Goal: Task Accomplishment & Management: Complete application form

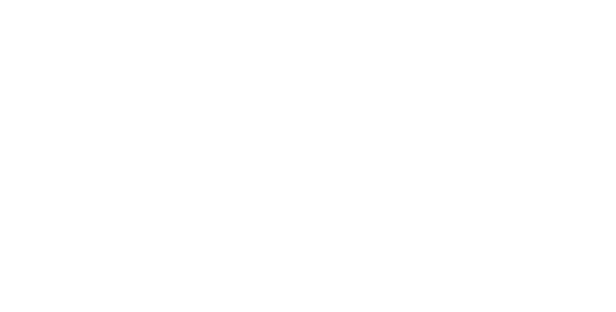
select select "**"
select select "****"
select select "**"
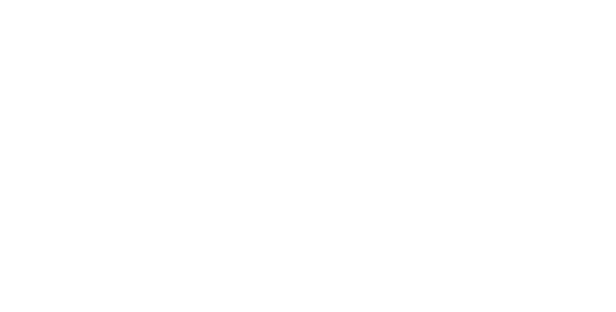
select select "****"
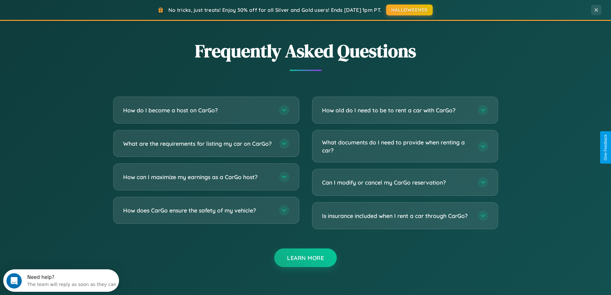
scroll to position [1235, 0]
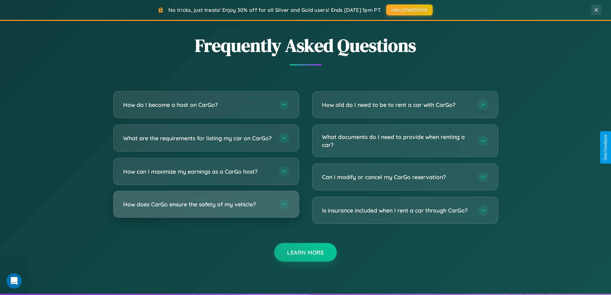
click at [206, 208] on h3 "How does CarGo ensure the safety of my vehicle?" at bounding box center [198, 204] width 150 height 8
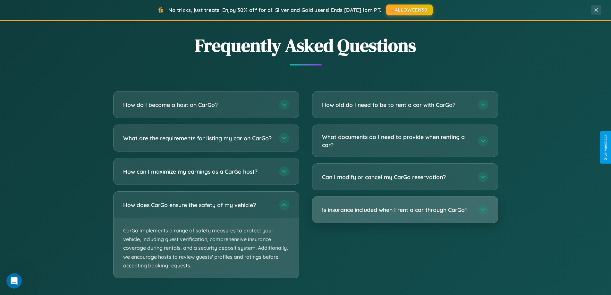
click at [405, 210] on h3 "Is insurance included when I rent a car through CarGo?" at bounding box center [397, 210] width 150 height 8
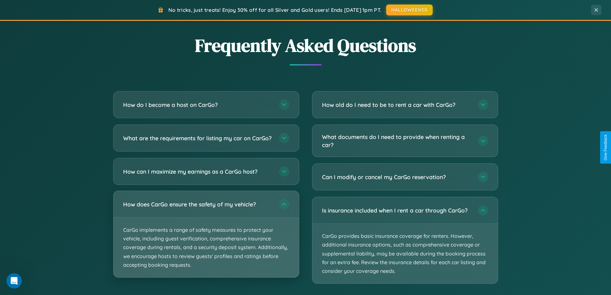
click at [206, 240] on p "CarGo implements a range of safety measures to protect your vehicle, including …" at bounding box center [206, 248] width 185 height 60
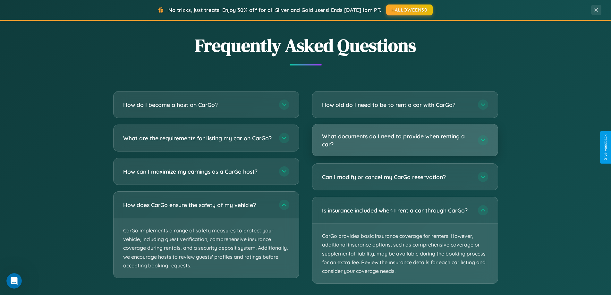
click at [405, 140] on h3 "What documents do I need to provide when renting a car?" at bounding box center [397, 140] width 150 height 16
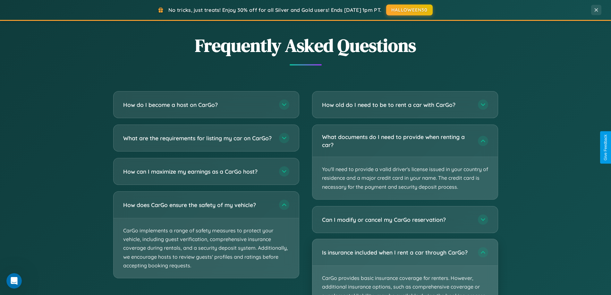
click at [405, 267] on p "CarGo provides basic insurance coverage for renters. However, additional insura…" at bounding box center [405, 296] width 185 height 60
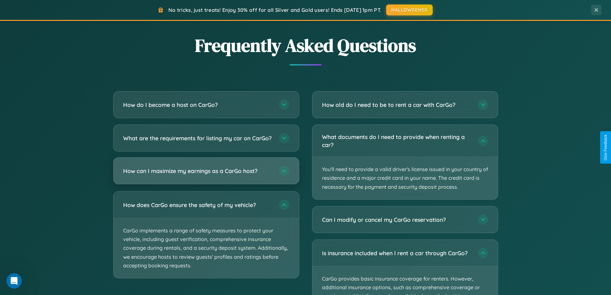
click at [206, 175] on h3 "How can I maximize my earnings as a CarGo host?" at bounding box center [198, 171] width 150 height 8
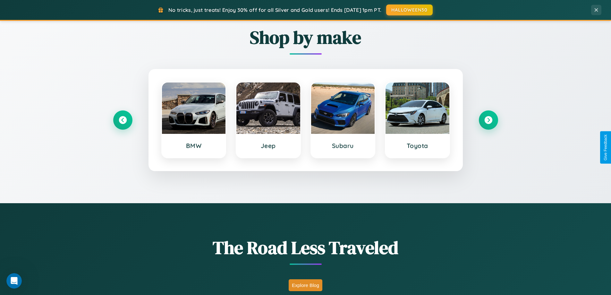
scroll to position [277, 0]
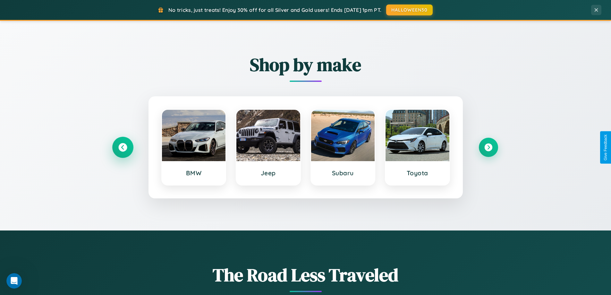
click at [123, 147] on icon at bounding box center [122, 147] width 9 height 9
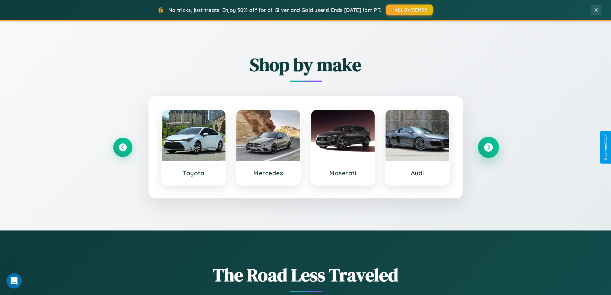
click at [488, 147] on icon at bounding box center [488, 147] width 9 height 9
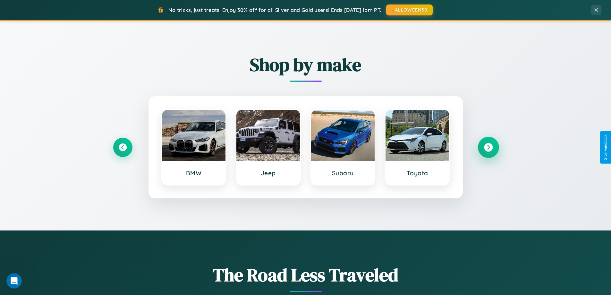
click at [488, 147] on icon at bounding box center [488, 147] width 9 height 9
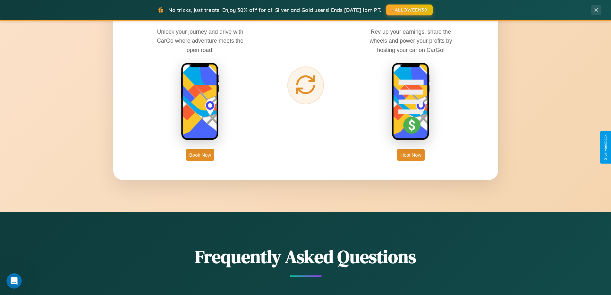
scroll to position [1031, 0]
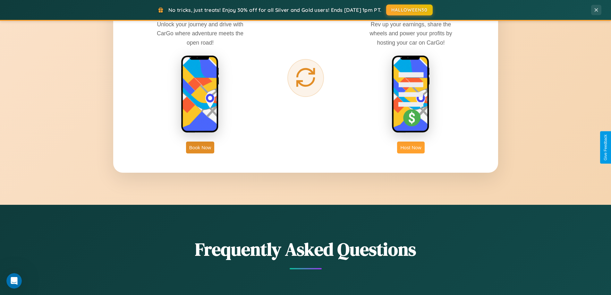
click at [411, 147] on button "Host Now" at bounding box center [410, 148] width 27 height 12
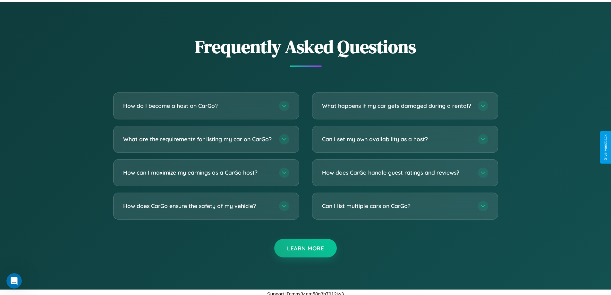
scroll to position [867, 0]
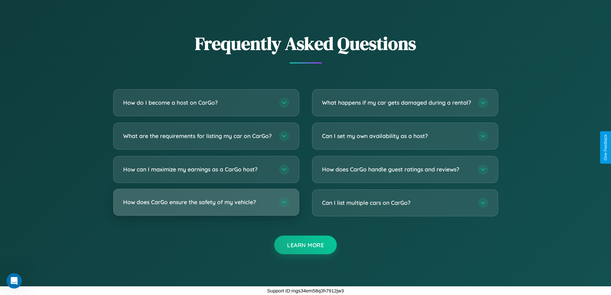
click at [206, 202] on h3 "How does CarGo ensure the safety of my vehicle?" at bounding box center [198, 202] width 150 height 8
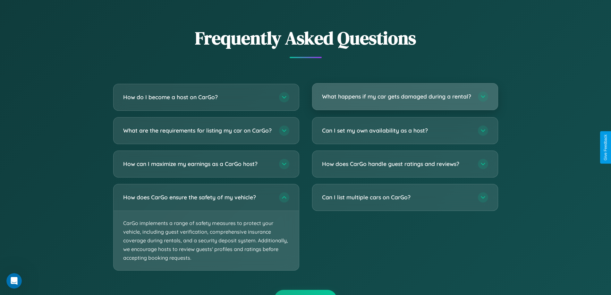
click at [405, 99] on h3 "What happens if my car gets damaged during a rental?" at bounding box center [397, 96] width 150 height 8
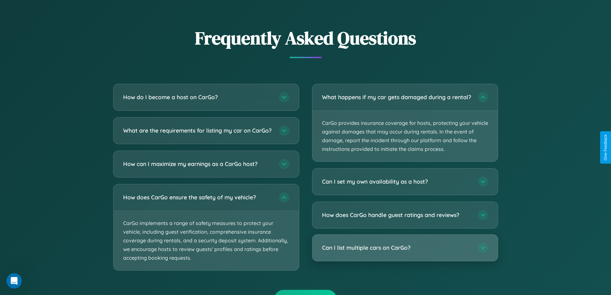
click at [405, 252] on h3 "Can I list multiple cars on CarGo?" at bounding box center [397, 248] width 150 height 8
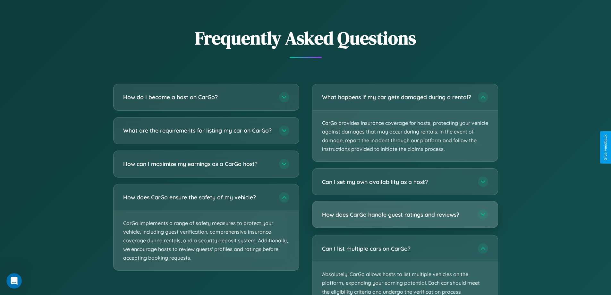
click at [405, 219] on h3 "How does CarGo handle guest ratings and reviews?" at bounding box center [397, 215] width 150 height 8
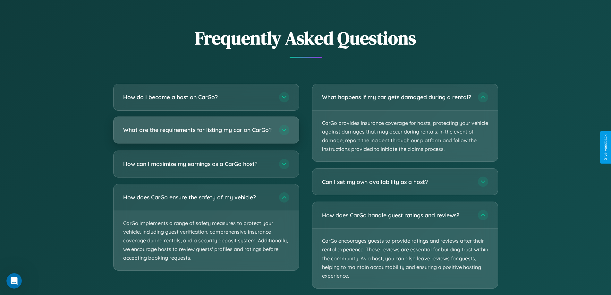
click at [206, 133] on h3 "What are the requirements for listing my car on CarGo?" at bounding box center [198, 130] width 150 height 8
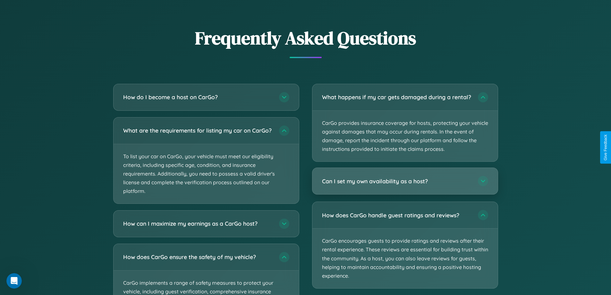
click at [405, 185] on h3 "Can I set my own availability as a host?" at bounding box center [397, 181] width 150 height 8
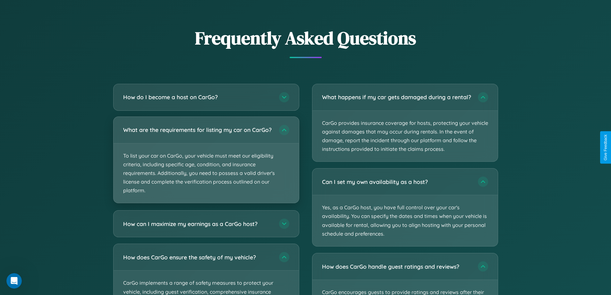
click at [206, 163] on p "To list your car on CarGo, your vehicle must meet our eligibility criteria, inc…" at bounding box center [206, 173] width 185 height 60
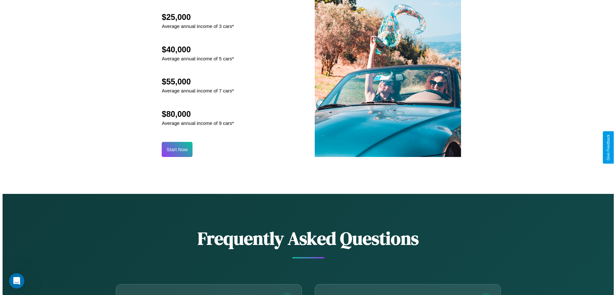
scroll to position [669, 0]
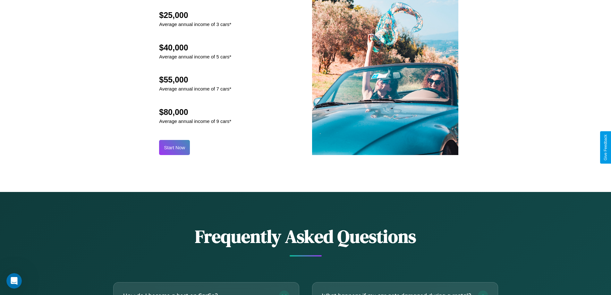
click at [175, 147] on button "Start Now" at bounding box center [174, 147] width 31 height 15
